Goal: Book appointment/travel/reservation

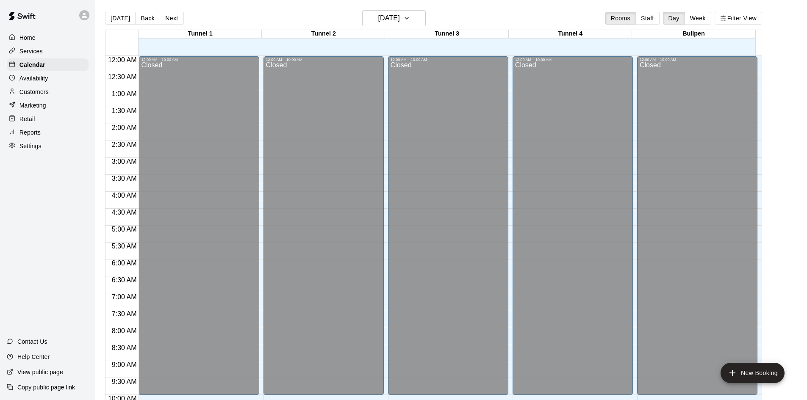
scroll to position [331, 0]
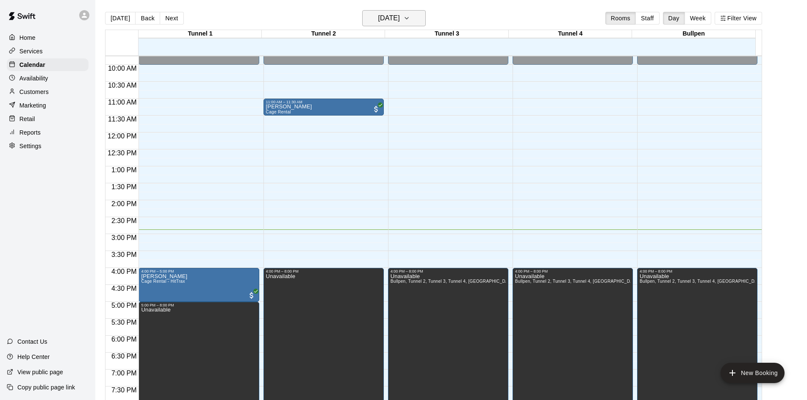
click at [398, 21] on h6 "[DATE]" at bounding box center [389, 18] width 22 height 12
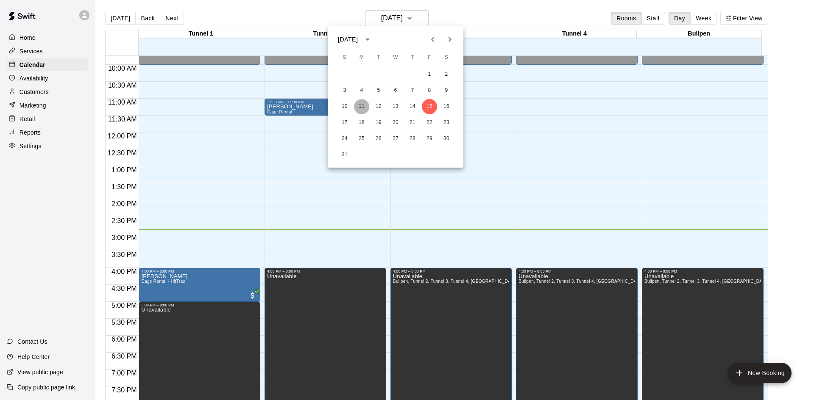
click at [361, 114] on button "11" at bounding box center [361, 106] width 15 height 15
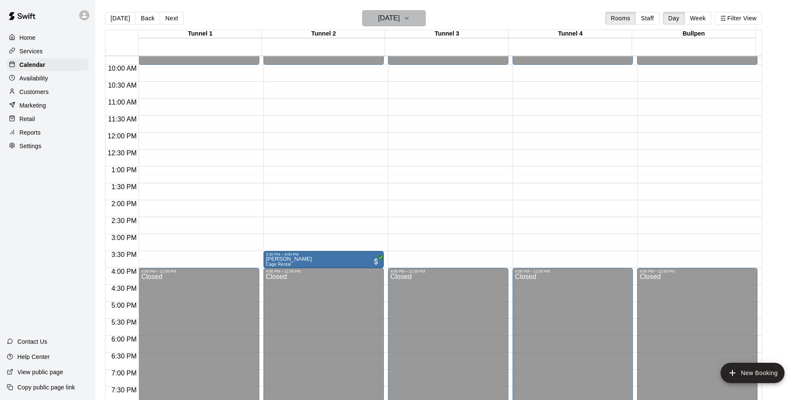
click at [384, 22] on h6 "[DATE]" at bounding box center [389, 18] width 22 height 12
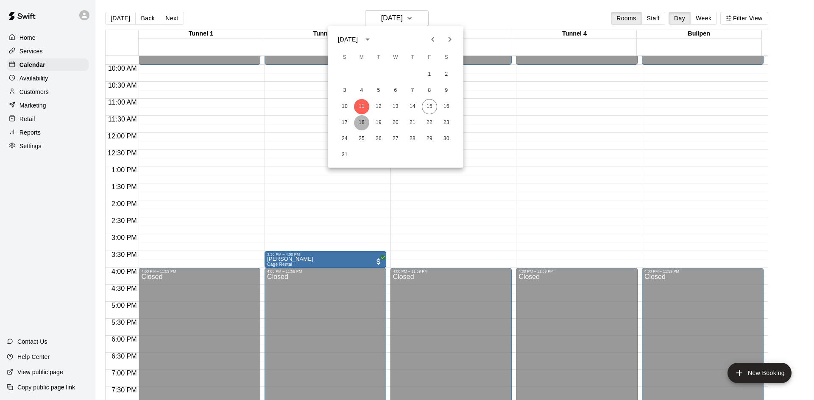
click at [362, 123] on button "18" at bounding box center [361, 122] width 15 height 15
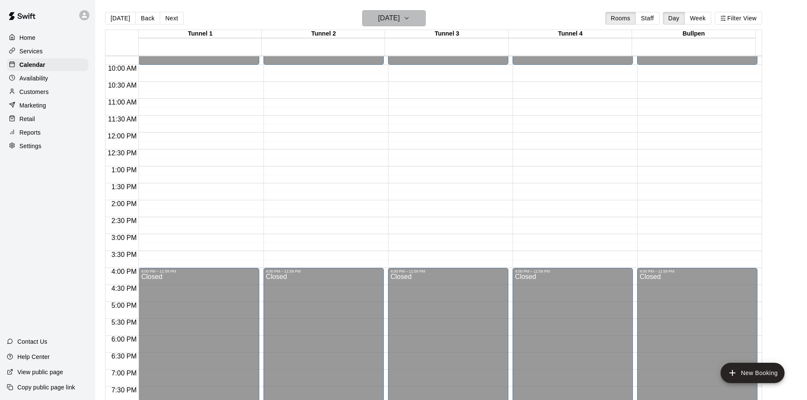
click at [400, 22] on h6 "[DATE]" at bounding box center [389, 18] width 22 height 12
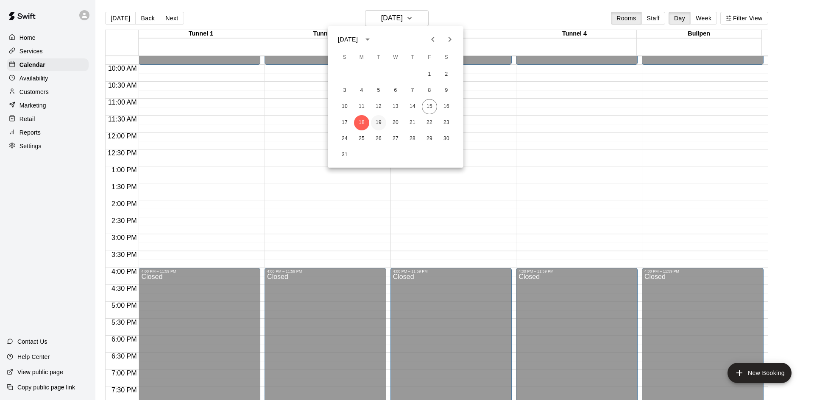
click at [376, 118] on button "19" at bounding box center [378, 122] width 15 height 15
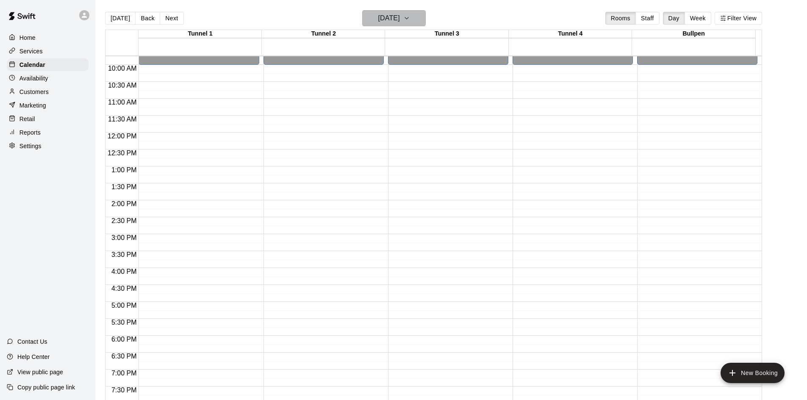
click at [400, 19] on h6 "[DATE]" at bounding box center [389, 18] width 22 height 12
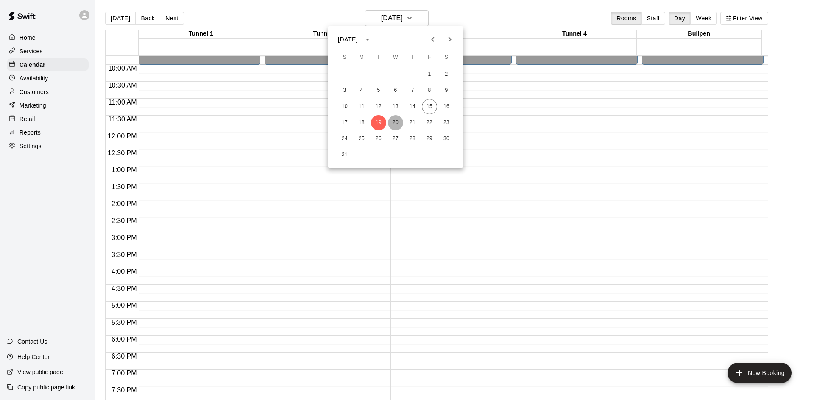
click at [393, 120] on button "20" at bounding box center [395, 122] width 15 height 15
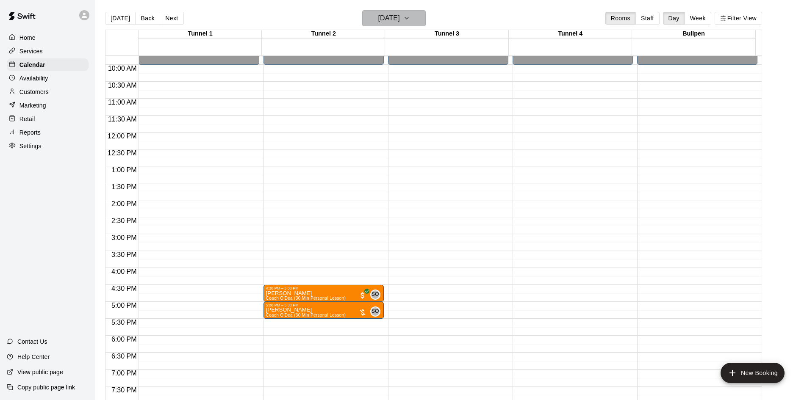
click at [400, 23] on h6 "[DATE]" at bounding box center [389, 18] width 22 height 12
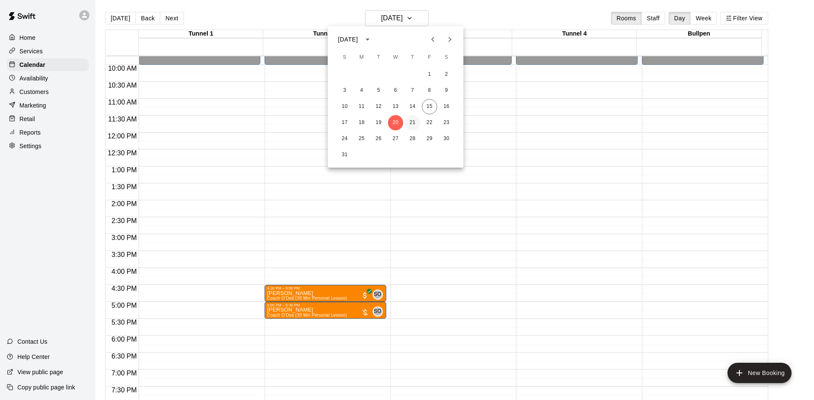
click at [409, 124] on button "21" at bounding box center [412, 122] width 15 height 15
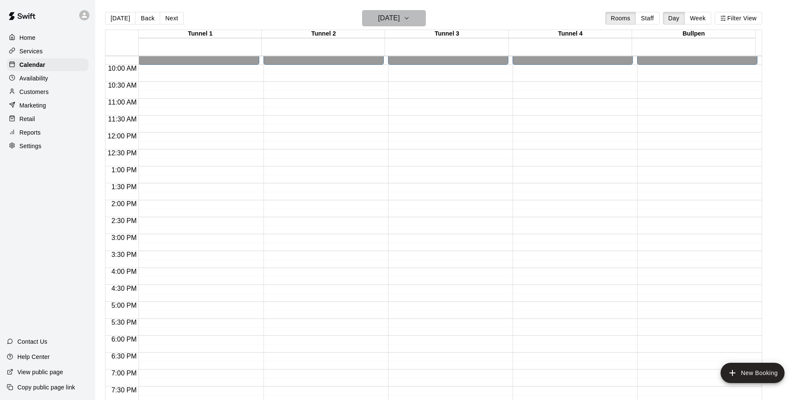
click at [400, 19] on h6 "[DATE]" at bounding box center [389, 18] width 22 height 12
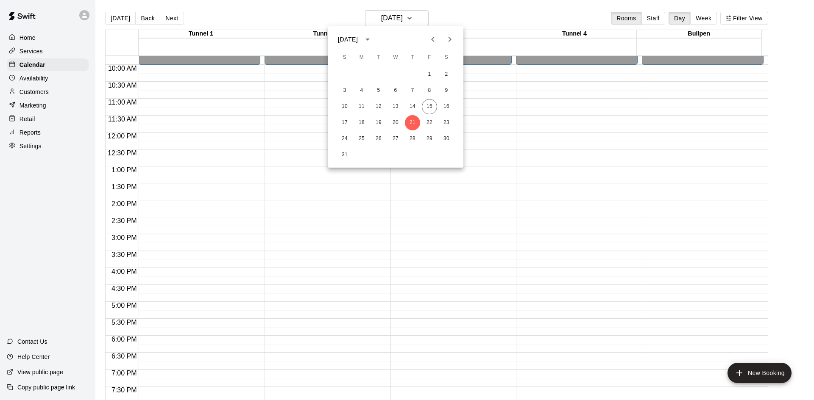
click at [421, 118] on div "17 18 19 20 21 22 23" at bounding box center [396, 122] width 136 height 15
click at [423, 118] on button "22" at bounding box center [429, 122] width 15 height 15
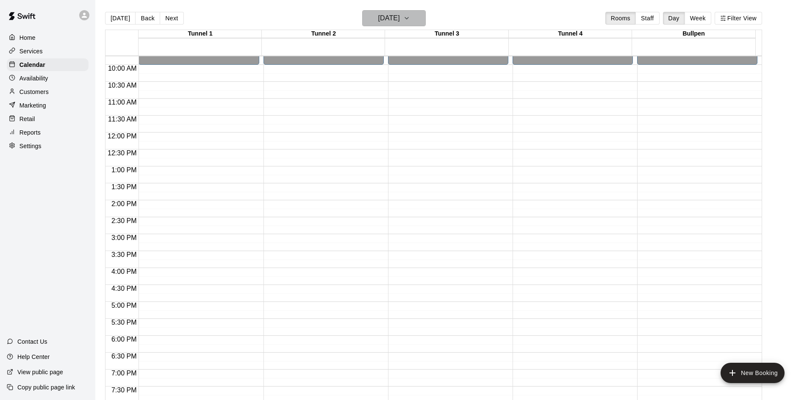
click at [419, 25] on button "[DATE]" at bounding box center [394, 18] width 64 height 16
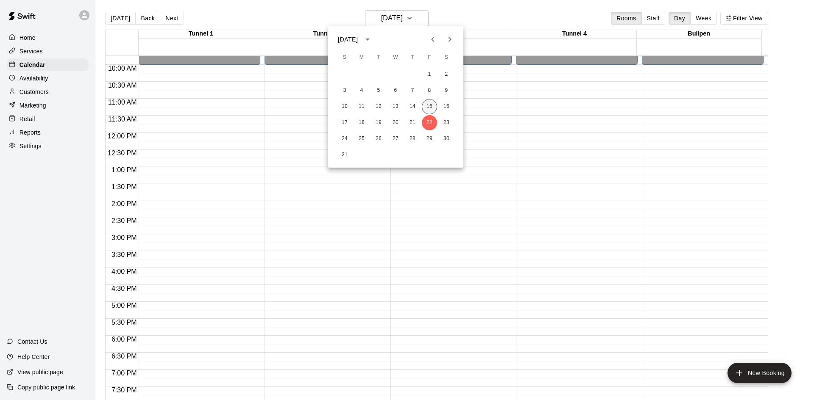
click at [425, 113] on button "15" at bounding box center [429, 106] width 15 height 15
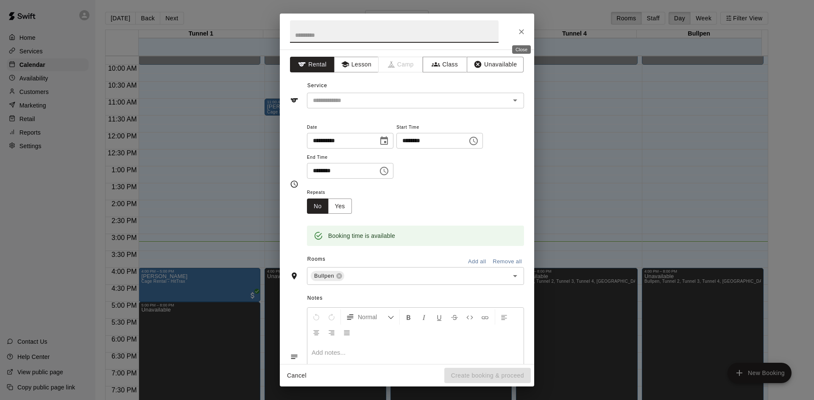
click at [518, 28] on icon "Close" at bounding box center [521, 32] width 8 height 8
